Goal: Check status: Check status

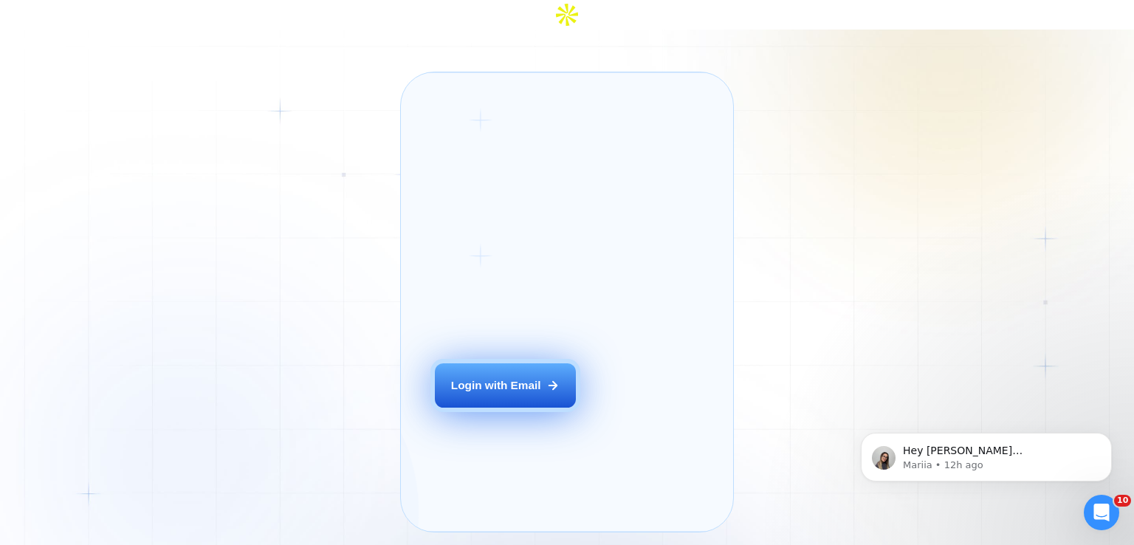
click at [537, 377] on div "Login with Email" at bounding box center [496, 385] width 90 height 16
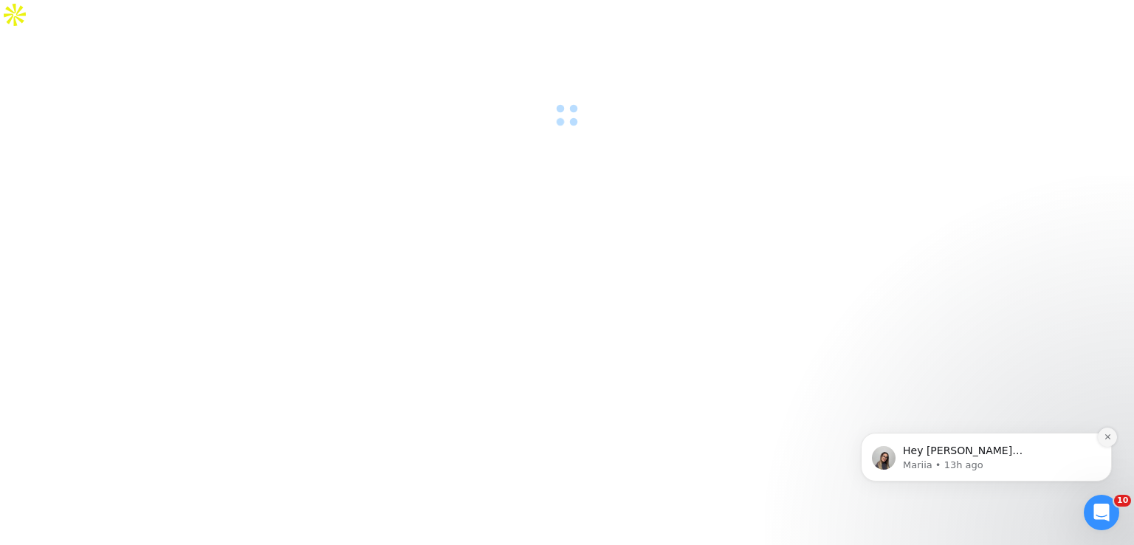
click at [1109, 436] on icon "Dismiss notification" at bounding box center [1108, 437] width 8 height 8
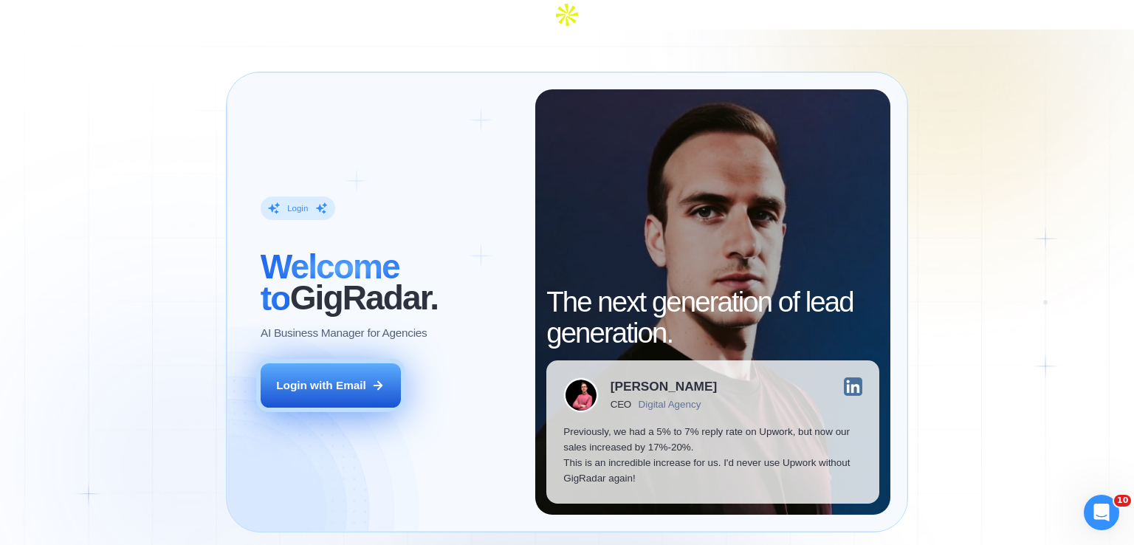
click at [352, 363] on button "Login with Email" at bounding box center [331, 385] width 140 height 44
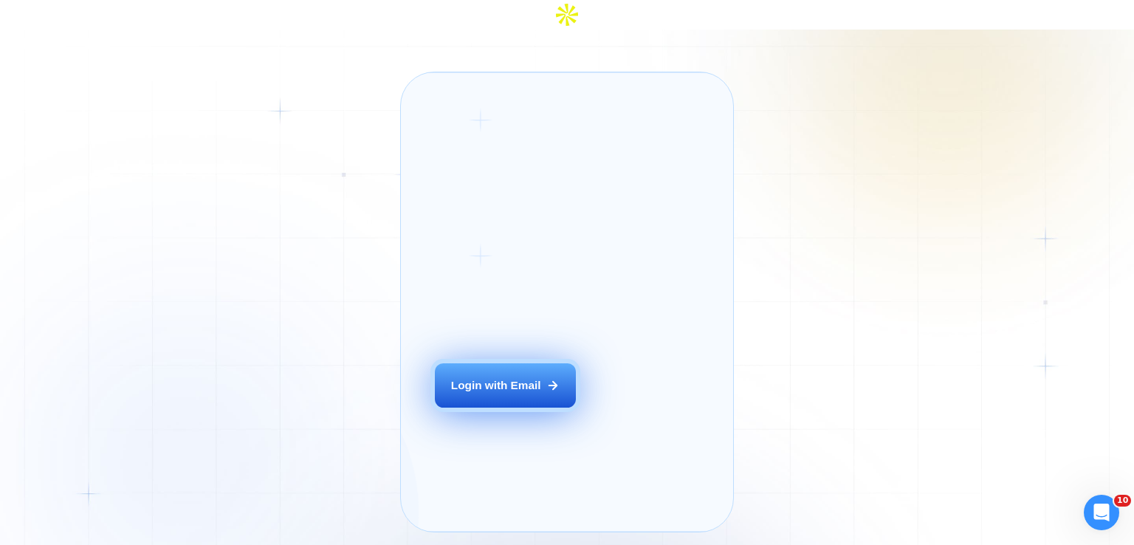
click at [487, 388] on button "Login with Email" at bounding box center [505, 385] width 140 height 44
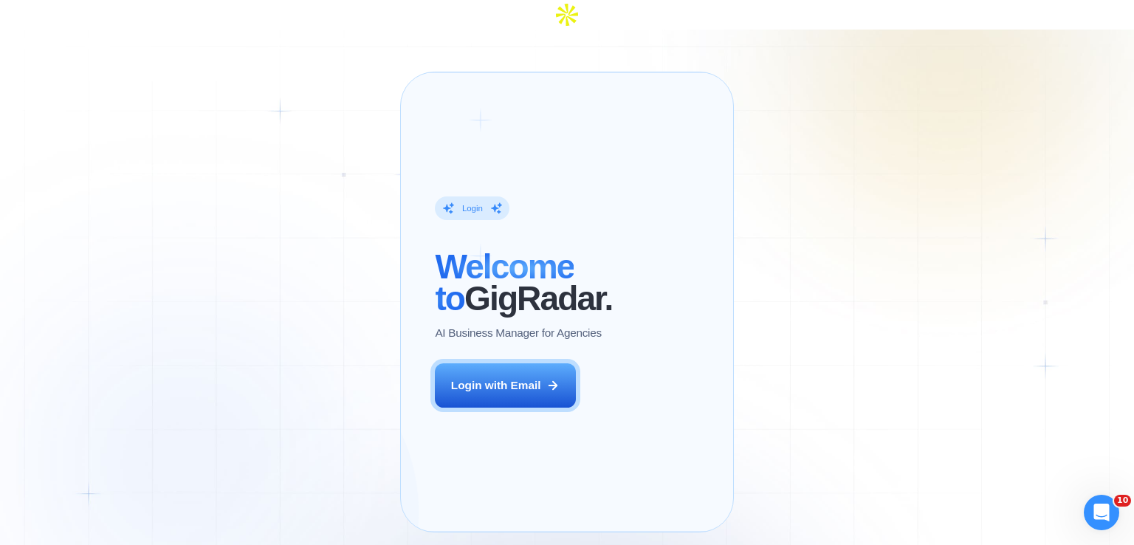
click at [176, 110] on div "Login ‍ Welcome to GigRadar. AI Business Manager for Agencies Login with Email …" at bounding box center [567, 302] width 1134 height 545
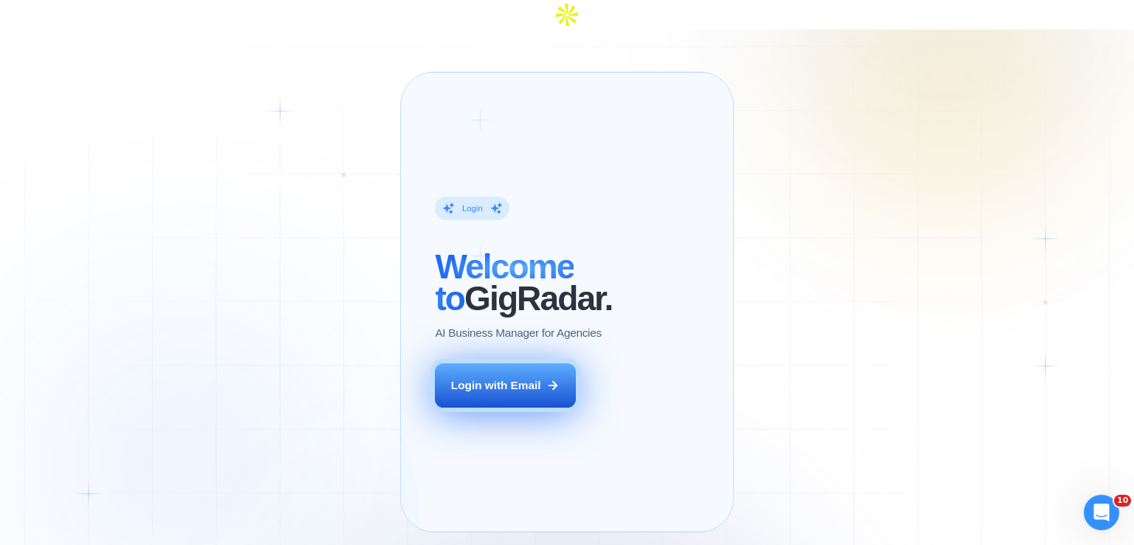
click at [535, 377] on div "Login with Email" at bounding box center [496, 385] width 90 height 16
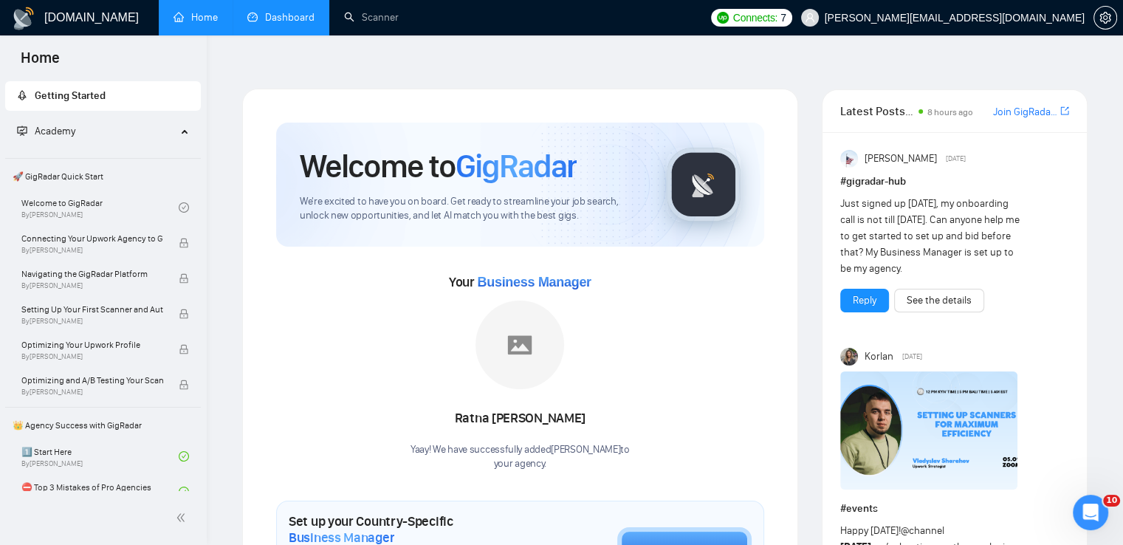
click at [298, 11] on link "Dashboard" at bounding box center [280, 17] width 67 height 13
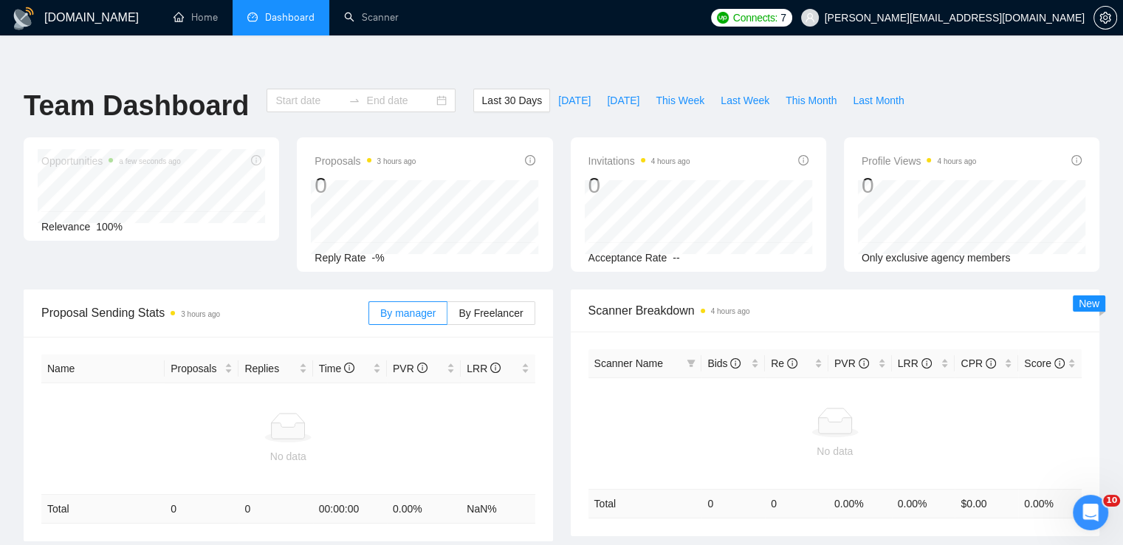
type input "[DATE]"
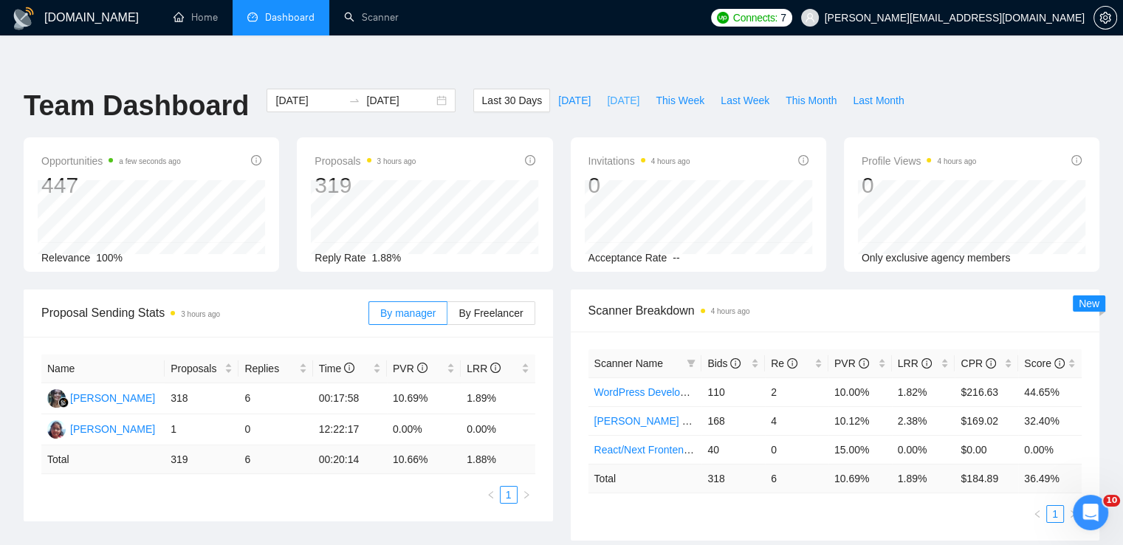
click at [613, 92] on span "[DATE]" at bounding box center [623, 100] width 32 height 16
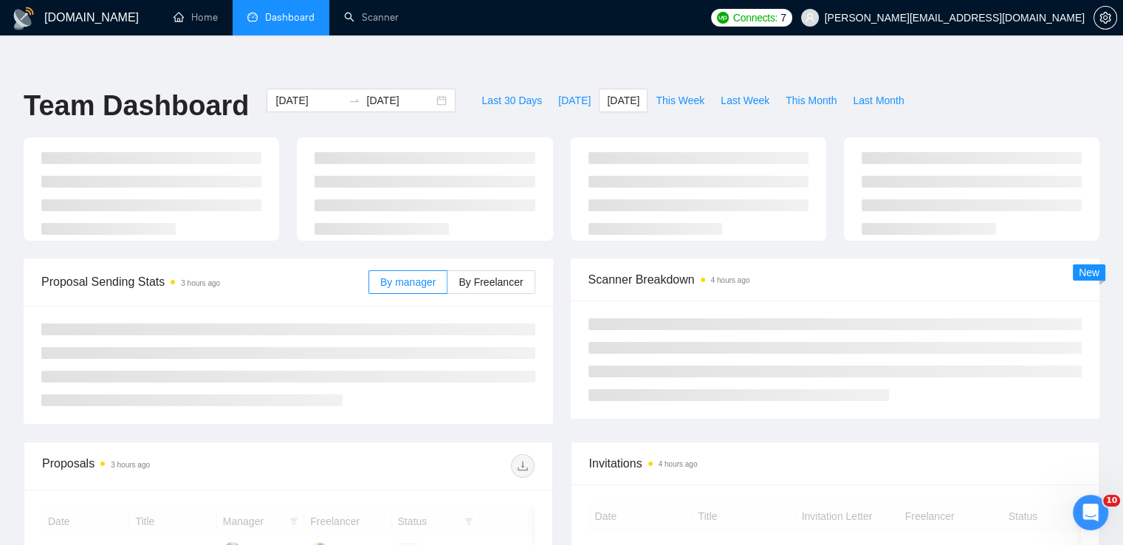
type input "[DATE]"
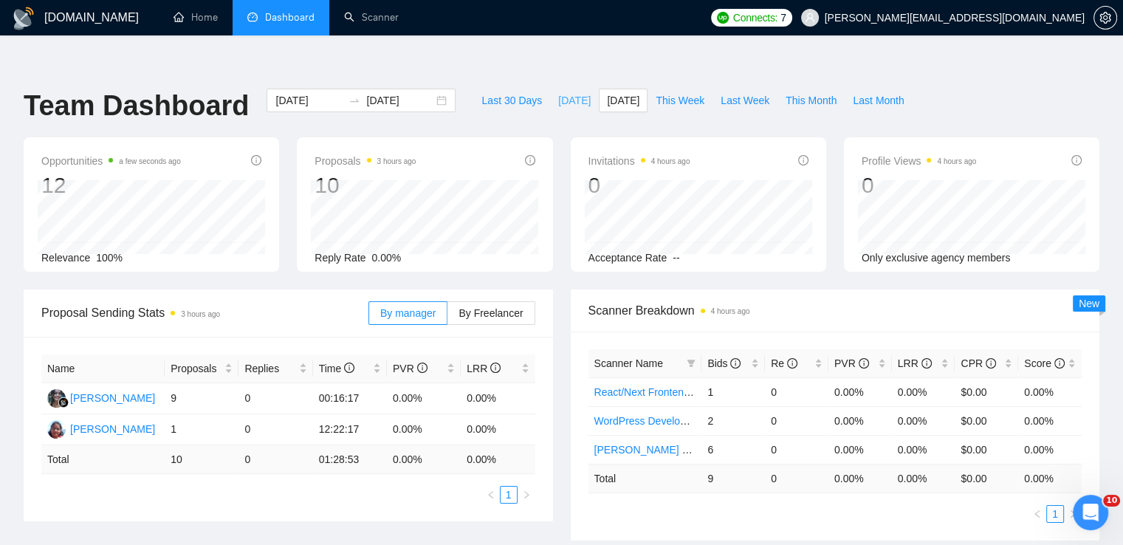
click at [562, 92] on span "[DATE]" at bounding box center [574, 100] width 32 height 16
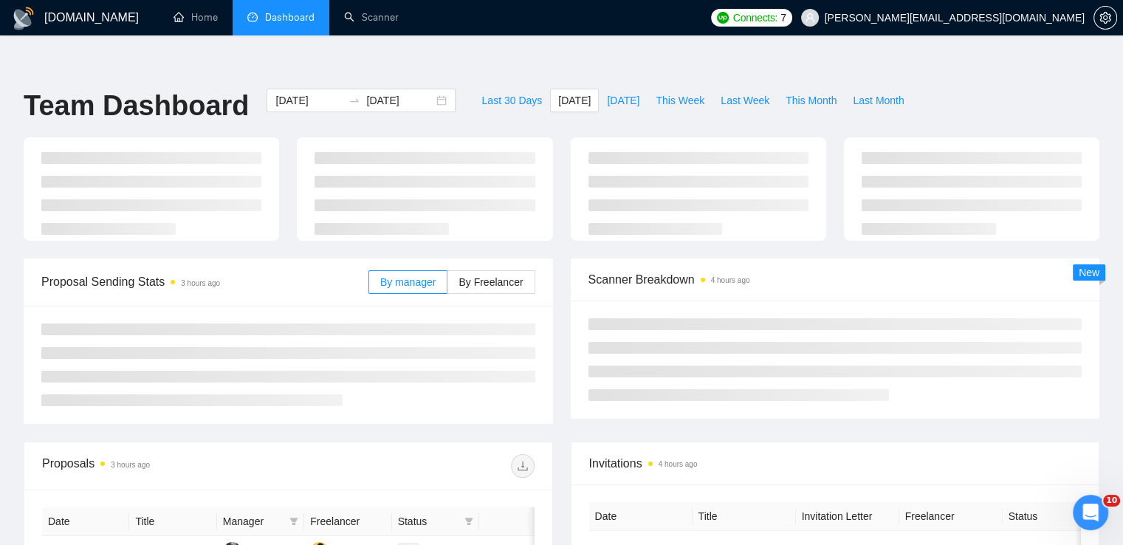
type input "[DATE]"
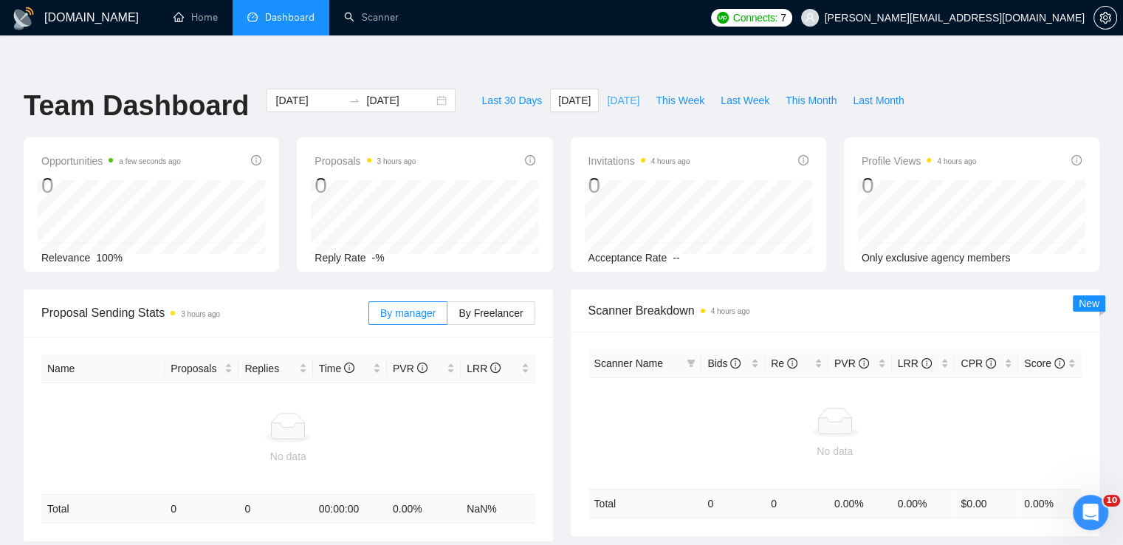
click at [611, 92] on span "[DATE]" at bounding box center [623, 100] width 32 height 16
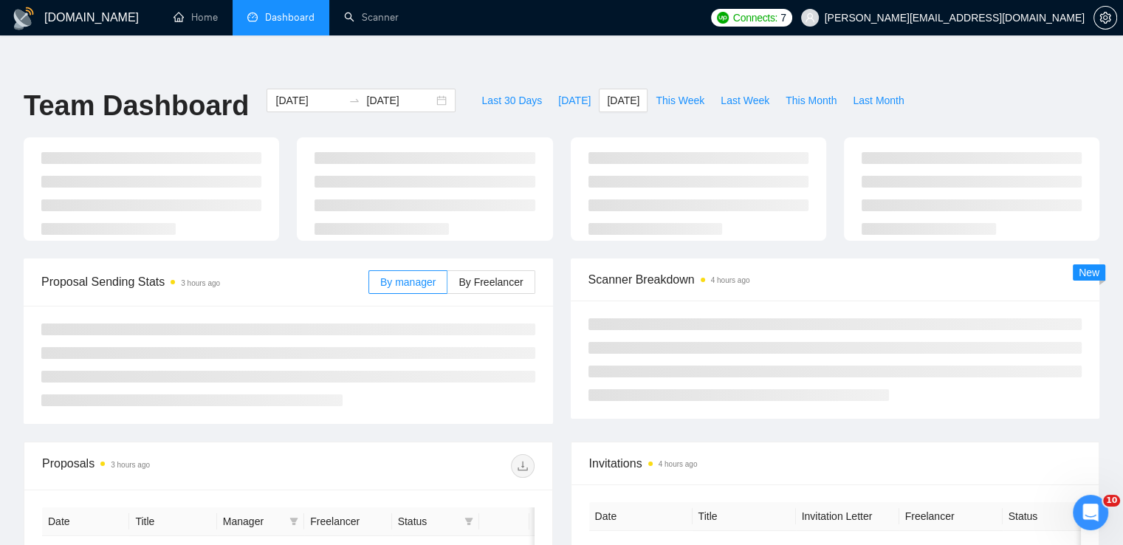
type input "[DATE]"
